Goal: Information Seeking & Learning: Learn about a topic

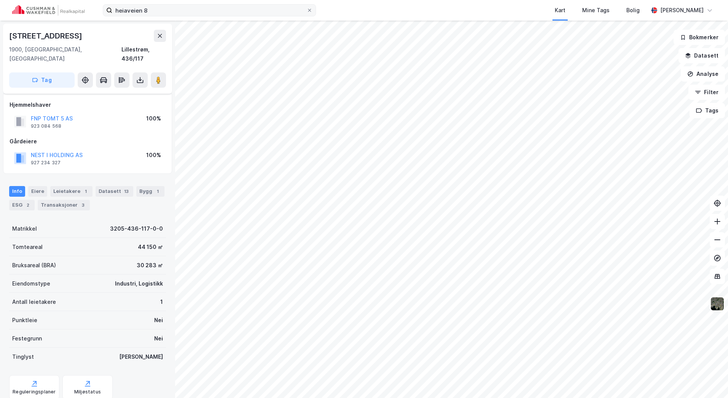
scroll to position [16, 0]
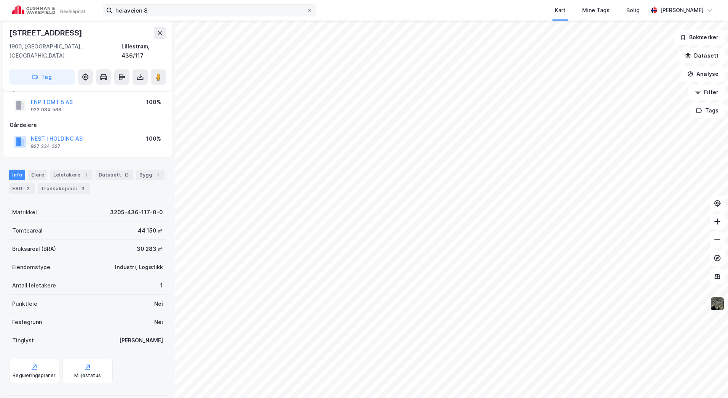
drag, startPoint x: 191, startPoint y: 18, endPoint x: 134, endPoint y: 12, distance: 57.8
click at [134, 12] on div "heiaveien 8 Kart Mine Tags [PERSON_NAME]" at bounding box center [364, 10] width 728 height 21
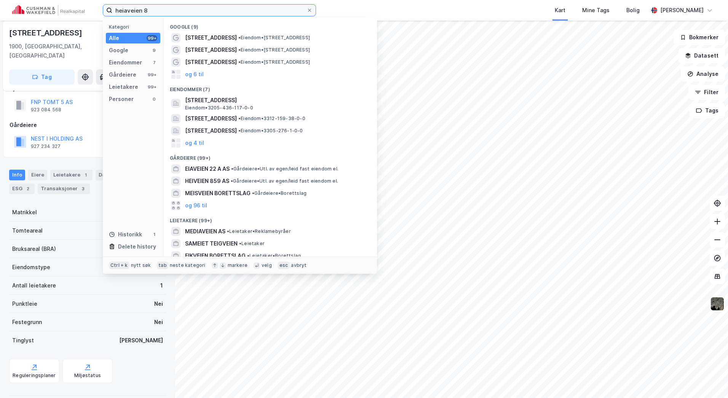
drag, startPoint x: 164, startPoint y: 11, endPoint x: 83, endPoint y: 13, distance: 80.8
click at [84, 13] on div "heiaveien 8 Kategori Alle 99+ Google 9 Eiendommer 7 Gårdeiere 99+ Leietakere 99…" at bounding box center [364, 10] width 728 height 21
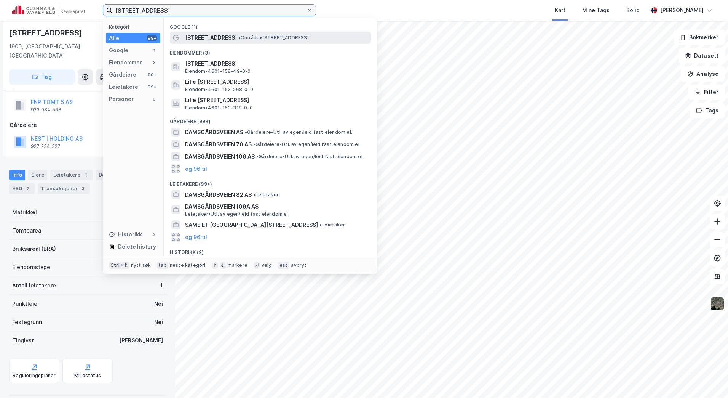
type input "[STREET_ADDRESS]"
click at [309, 39] on span "• Område • [STREET_ADDRESS]" at bounding box center [273, 38] width 70 height 6
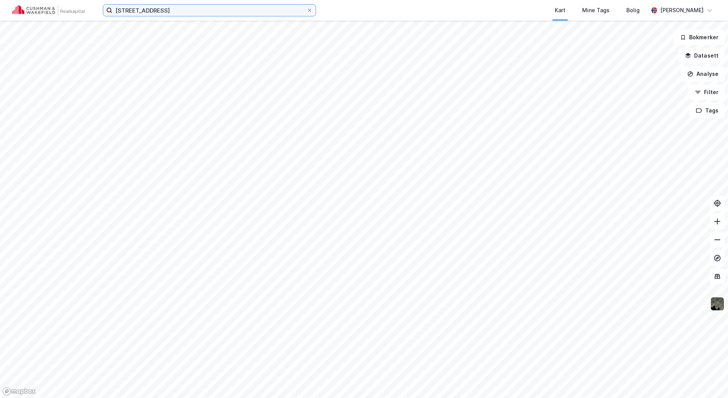
click at [226, 11] on input "[STREET_ADDRESS]" at bounding box center [209, 10] width 194 height 11
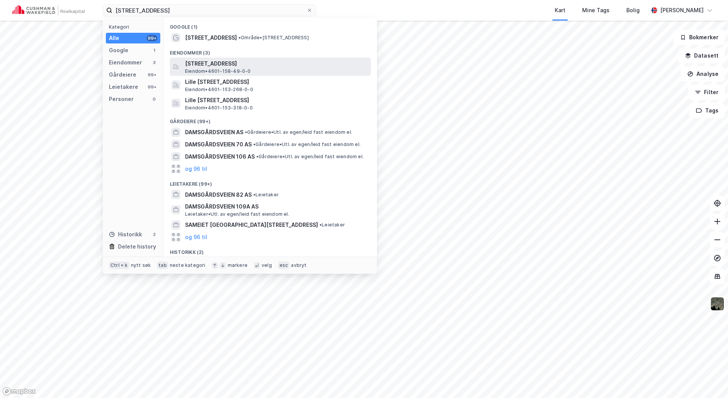
click at [243, 59] on span "[STREET_ADDRESS]" at bounding box center [276, 63] width 183 height 9
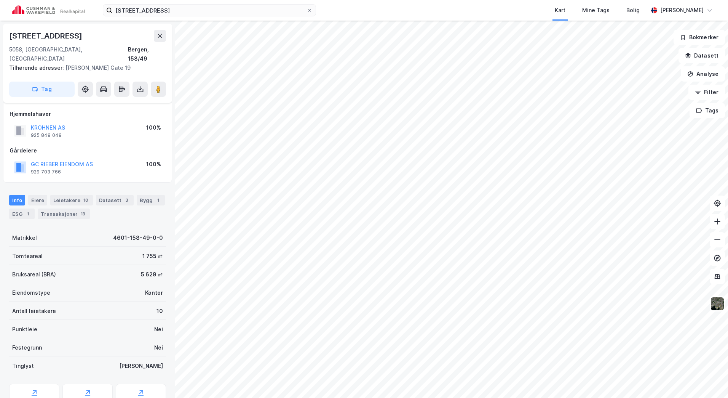
scroll to position [16, 0]
